Goal: Task Accomplishment & Management: Use online tool/utility

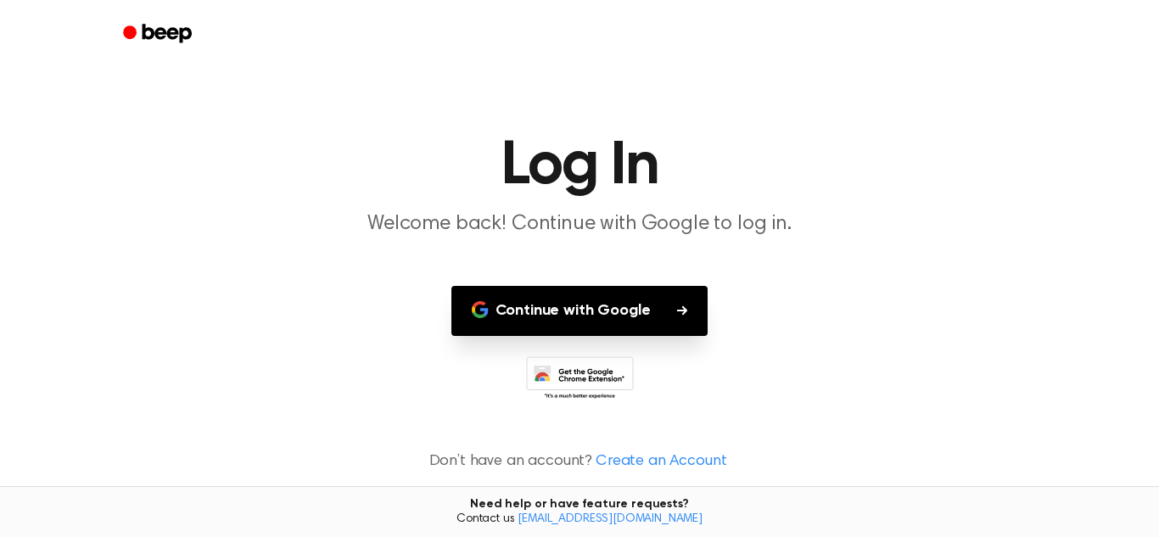
click at [579, 295] on button "Continue with Google" at bounding box center [579, 311] width 257 height 50
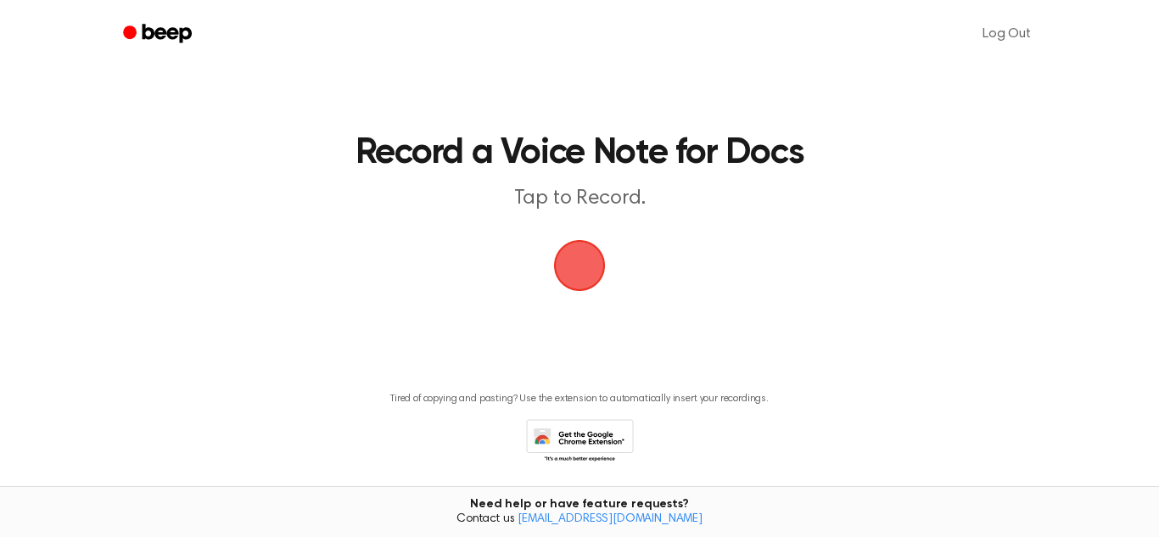
click at [583, 296] on span "button" at bounding box center [579, 265] width 61 height 61
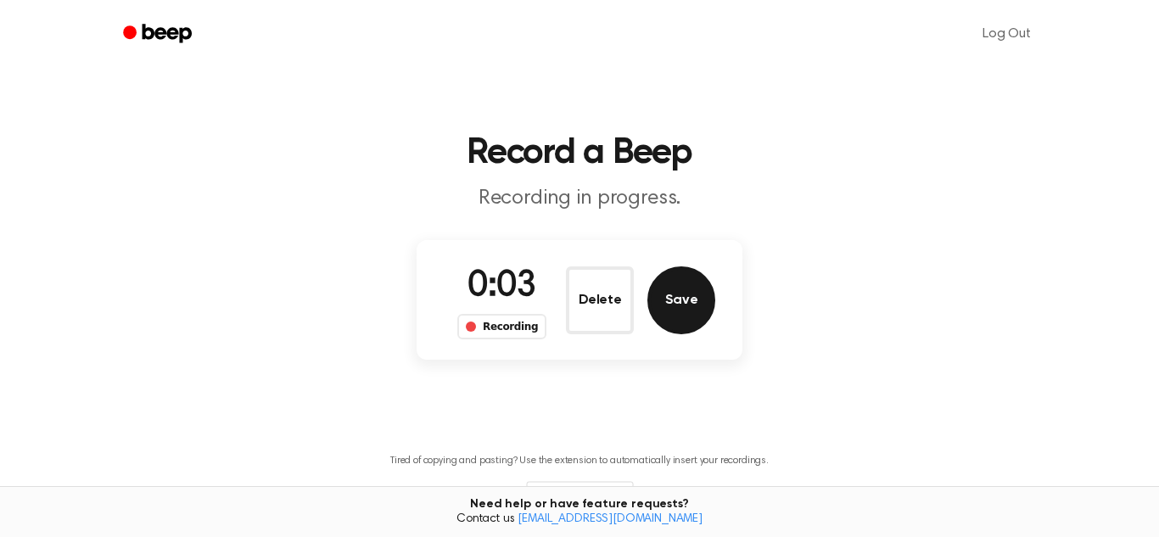
click at [690, 320] on button "Save" at bounding box center [681, 300] width 68 height 68
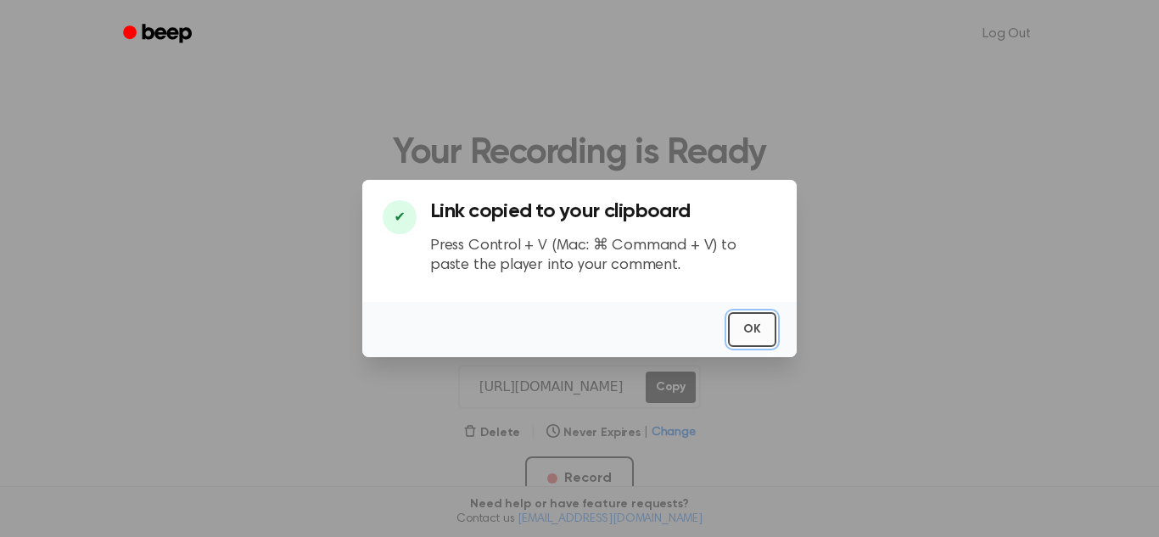
click at [747, 335] on button "OK" at bounding box center [752, 329] width 48 height 35
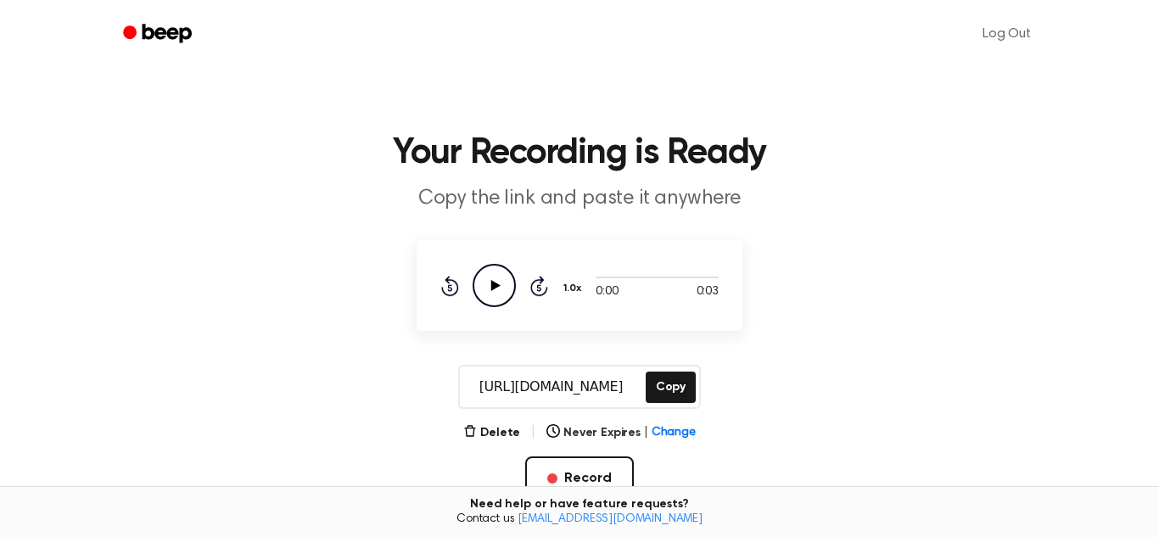
click at [509, 298] on icon "Play Audio" at bounding box center [494, 285] width 43 height 43
click at [501, 295] on icon "Pause Audio" at bounding box center [494, 285] width 43 height 43
click at [494, 436] on button "Delete" at bounding box center [491, 433] width 57 height 18
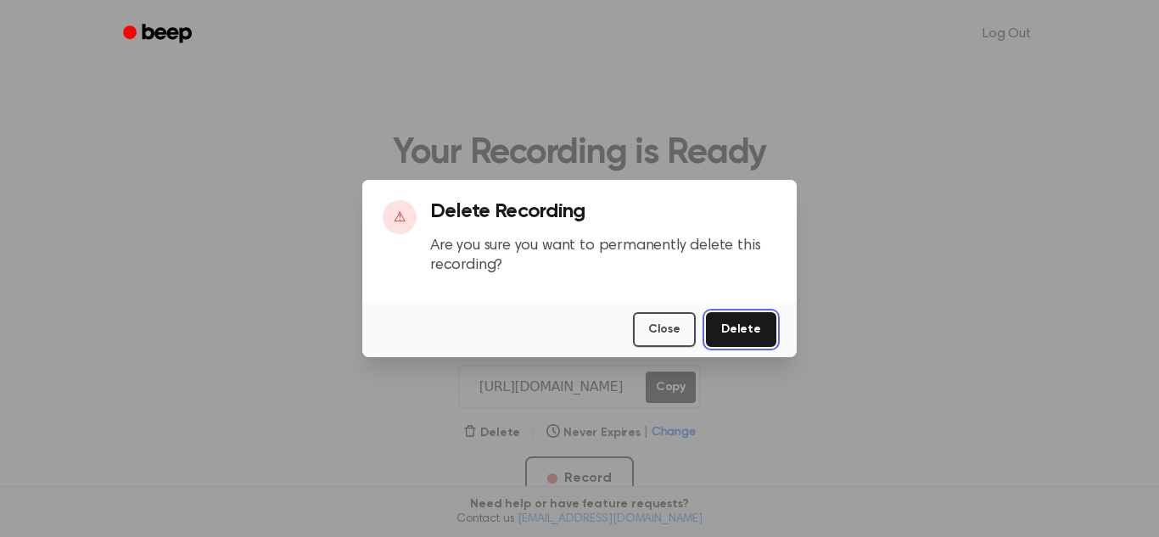
click at [747, 330] on button "Delete" at bounding box center [741, 329] width 70 height 35
